Goal: Book appointment/travel/reservation

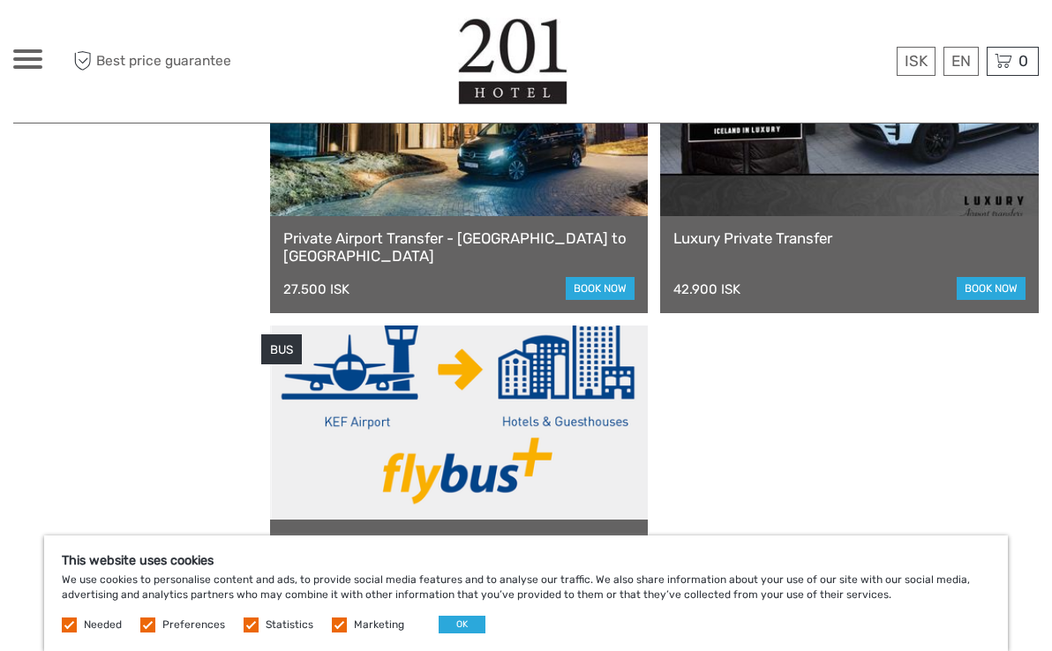
scroll to position [318, 0]
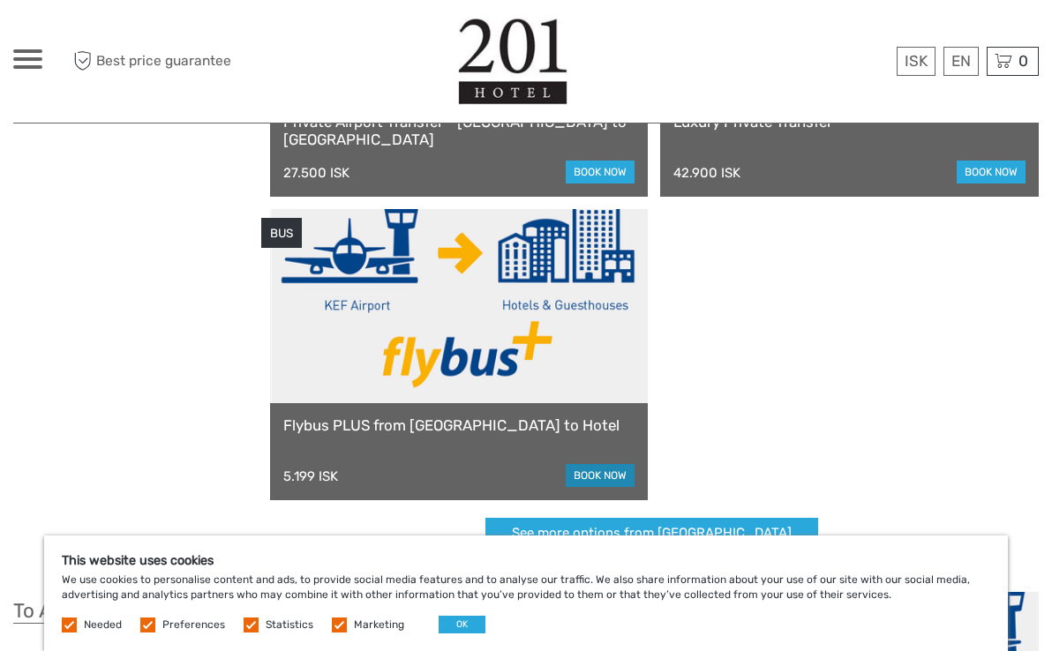
click at [616, 477] on link "book now" at bounding box center [599, 475] width 69 height 23
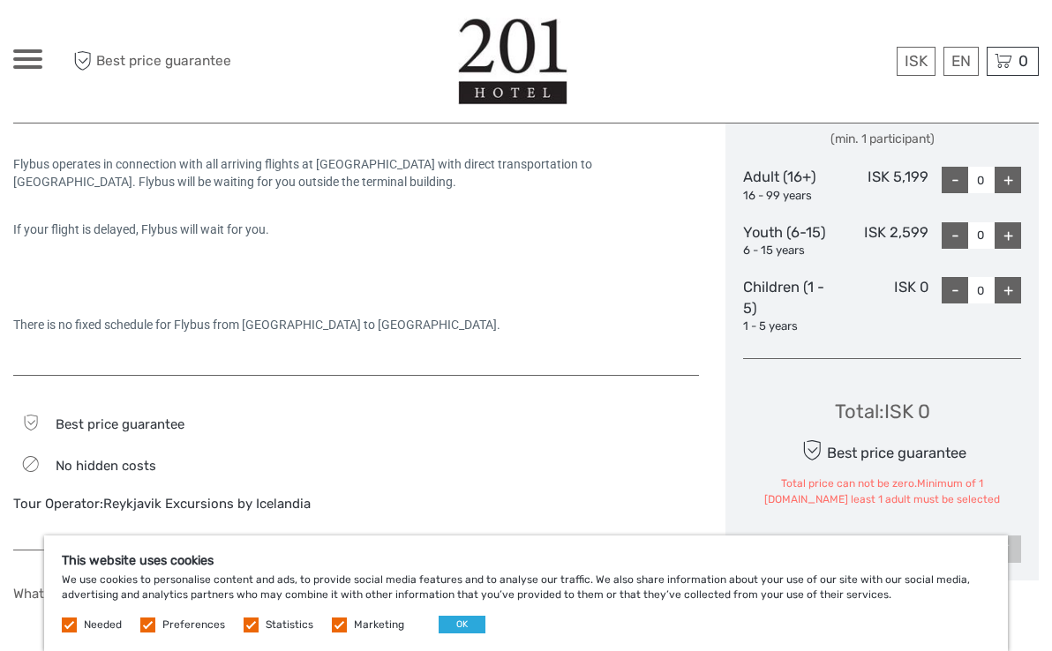
scroll to position [823, 0]
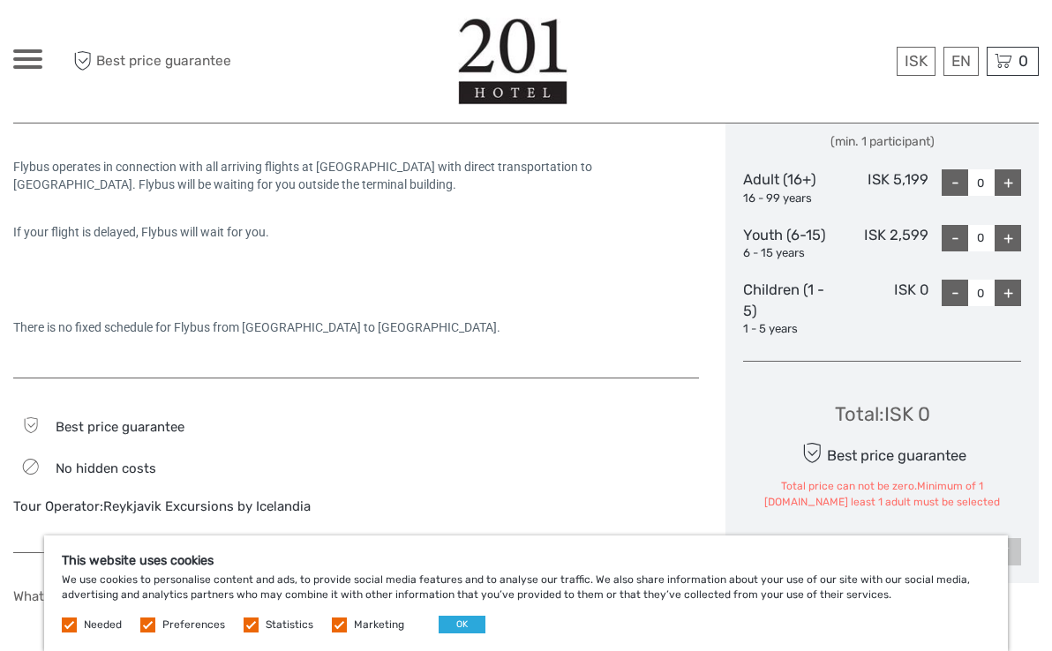
click at [1011, 186] on div "+" at bounding box center [1007, 182] width 26 height 26
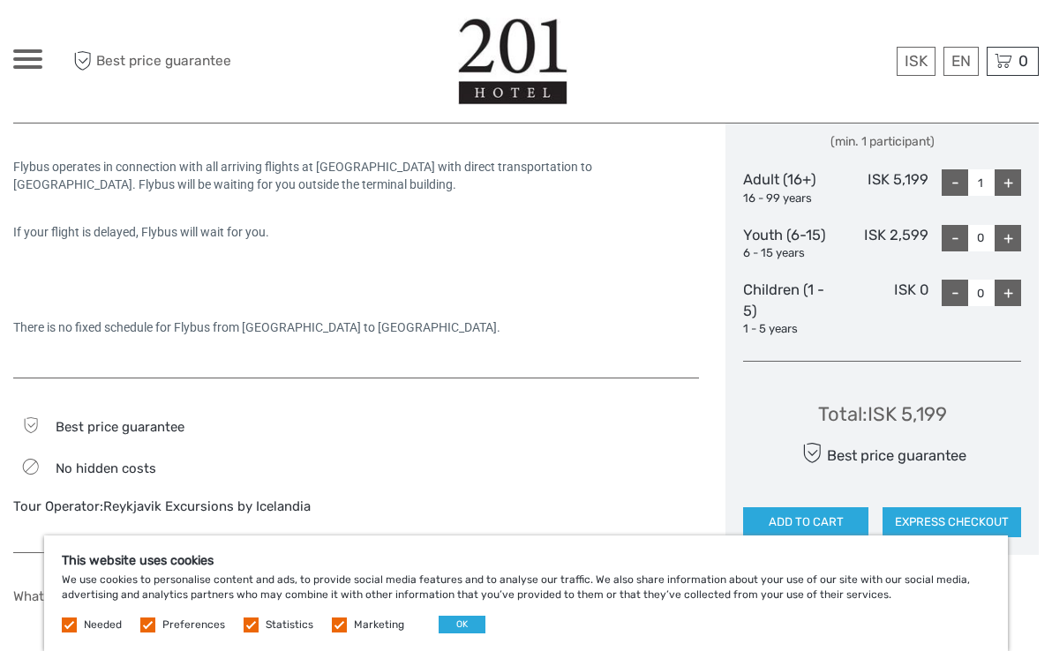
click at [1011, 186] on div "+" at bounding box center [1007, 182] width 26 height 26
type input "2"
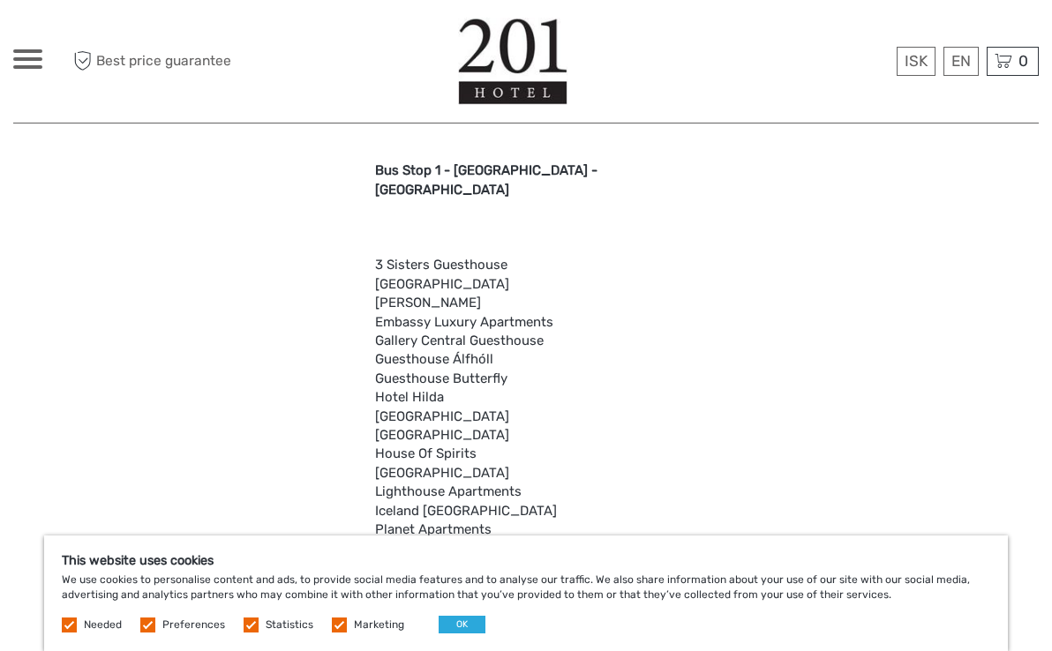
scroll to position [1383, 0]
